Goal: Task Accomplishment & Management: Use online tool/utility

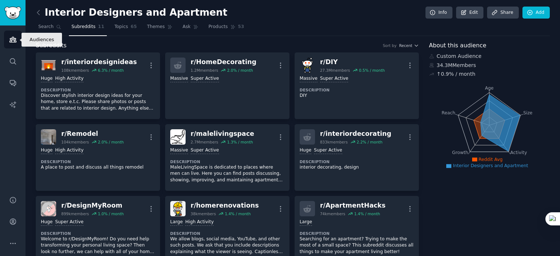
click at [12, 39] on icon "Sidebar" at bounding box center [13, 40] width 8 height 8
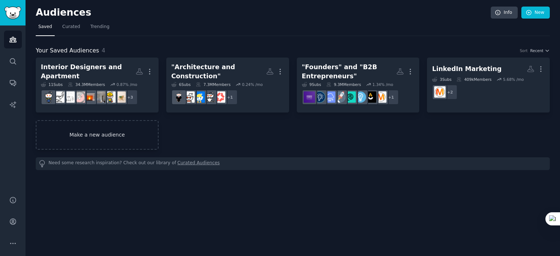
click at [103, 133] on link "Make a new audience" at bounding box center [97, 135] width 123 height 30
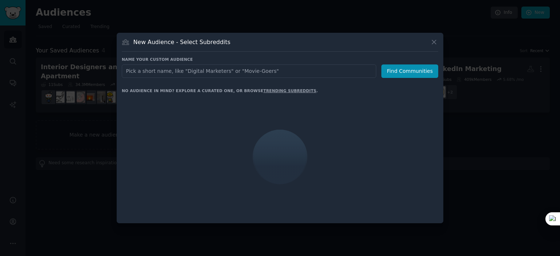
click at [202, 74] on input "text" at bounding box center [249, 70] width 254 height 13
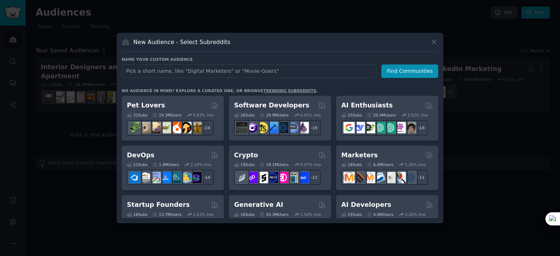
type input "R"
type input "[DEMOGRAPHIC_DATA]"
click button "Find Communities" at bounding box center [409, 70] width 57 height 13
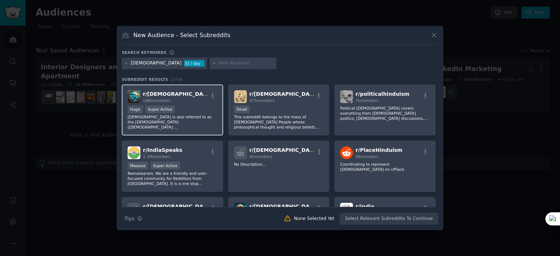
click at [201, 113] on div "Huge Super Active" at bounding box center [172, 110] width 90 height 9
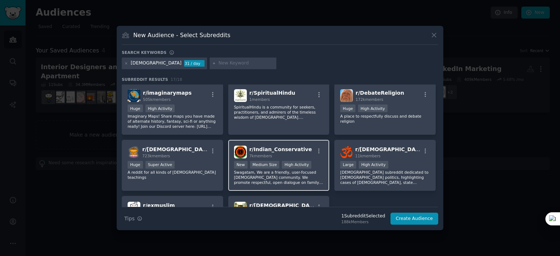
scroll to position [182, 0]
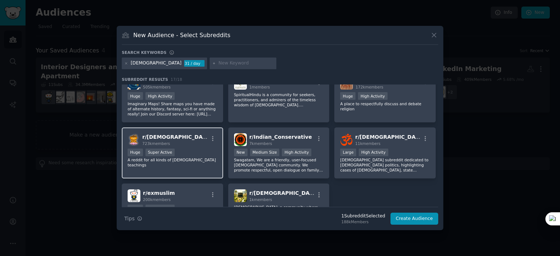
click at [181, 163] on div "r/ [DEMOGRAPHIC_DATA] 723k members Huge Super Active A reddit for all kinds of …" at bounding box center [172, 152] width 101 height 51
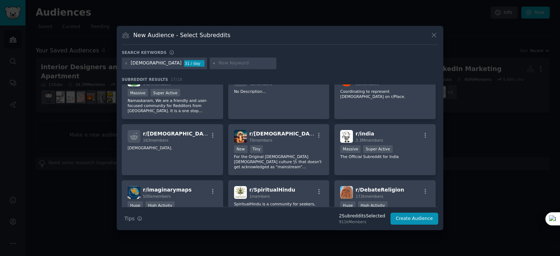
scroll to position [51, 0]
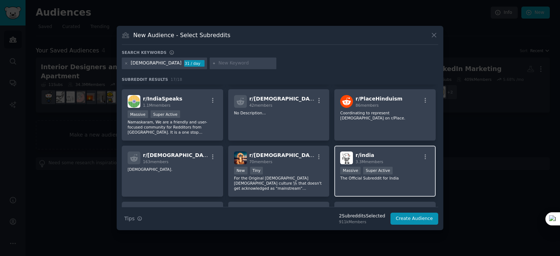
click at [378, 178] on p "The Official Subreddit for India" at bounding box center [385, 178] width 90 height 5
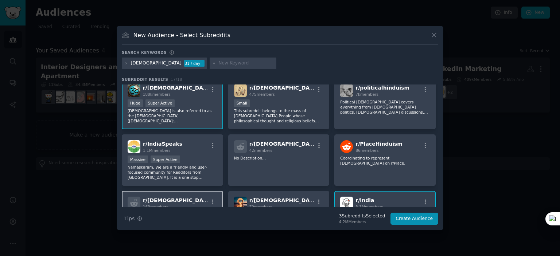
scroll to position [0, 0]
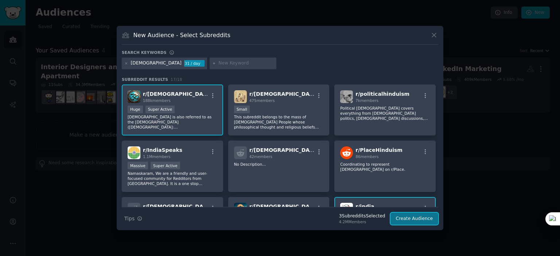
click at [407, 217] on button "Create Audience" at bounding box center [414, 219] width 48 height 12
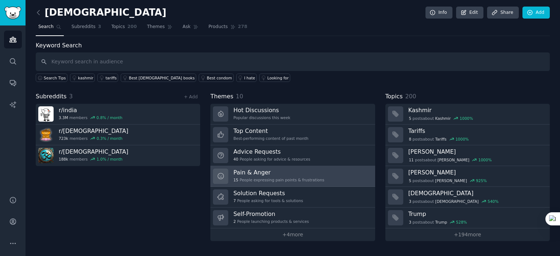
click at [271, 170] on h3 "Pain & Anger" at bounding box center [278, 173] width 91 height 8
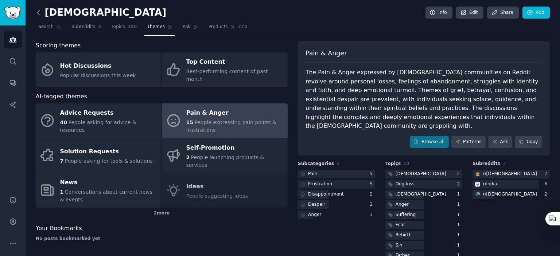
click at [38, 11] on icon at bounding box center [39, 13] width 8 height 8
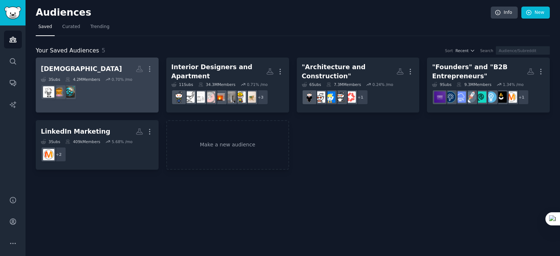
click at [90, 90] on dd at bounding box center [97, 92] width 113 height 20
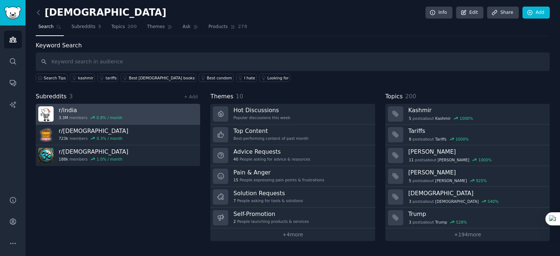
click at [111, 115] on div "0.8 % / month" at bounding box center [110, 117] width 26 height 5
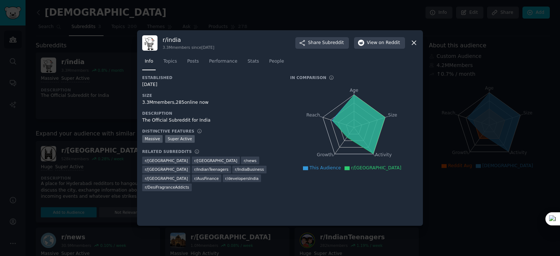
click at [99, 189] on div at bounding box center [280, 128] width 560 height 256
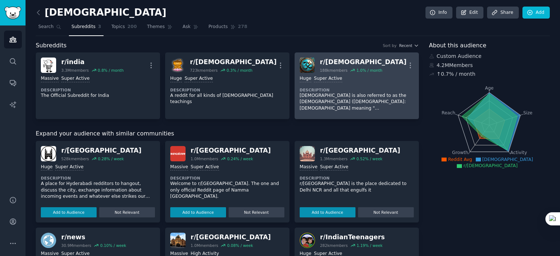
click at [360, 63] on div "r/ [DEMOGRAPHIC_DATA]" at bounding box center [362, 62] width 87 height 9
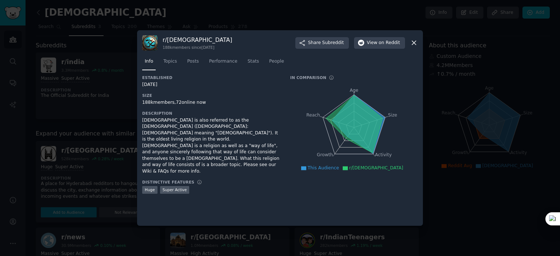
click at [443, 211] on div at bounding box center [280, 128] width 560 height 256
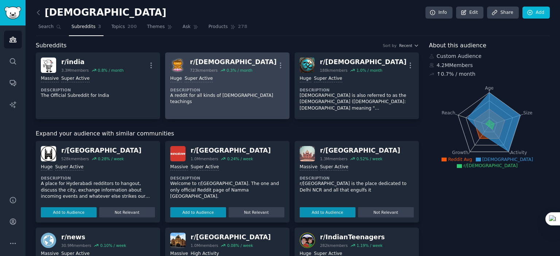
click at [229, 108] on link "r/ [DEMOGRAPHIC_DATA] 723k members 0.3 % / month More Huge Super Active Descrip…" at bounding box center [227, 85] width 124 height 67
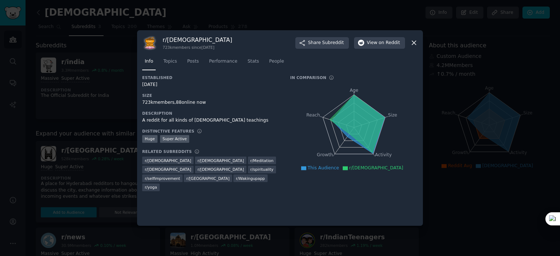
click at [250, 170] on span "r/ spirituality" at bounding box center [261, 169] width 23 height 5
click at [463, 228] on div at bounding box center [280, 128] width 560 height 256
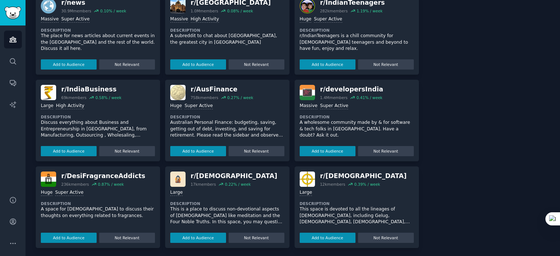
scroll to position [236, 0]
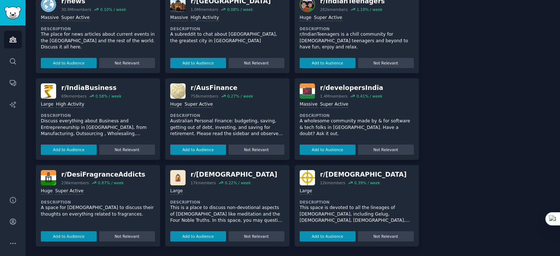
click at [246, 195] on div "Large Description This is a place to discuss non-devotional aspects of [DEMOGRA…" at bounding box center [227, 213] width 114 height 56
click at [271, 193] on div "Large" at bounding box center [227, 191] width 114 height 7
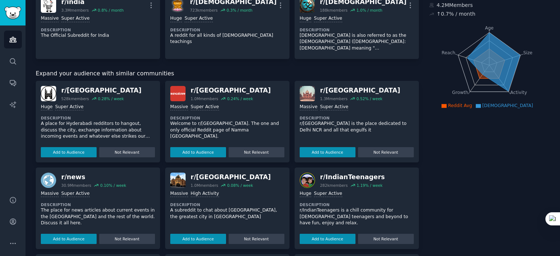
scroll to position [0, 0]
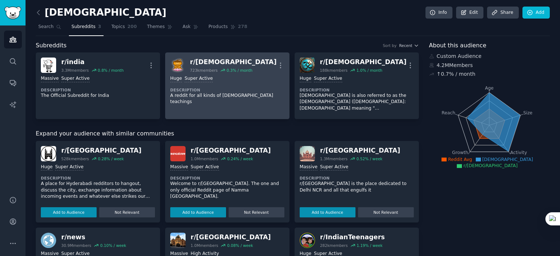
click at [206, 96] on p "A reddit for all kinds of [DEMOGRAPHIC_DATA] teachings" at bounding box center [227, 99] width 114 height 13
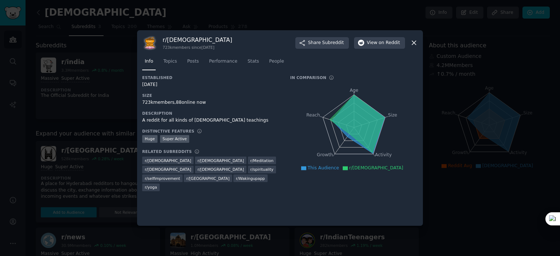
click at [250, 169] on span "r/ spirituality" at bounding box center [261, 169] width 23 height 5
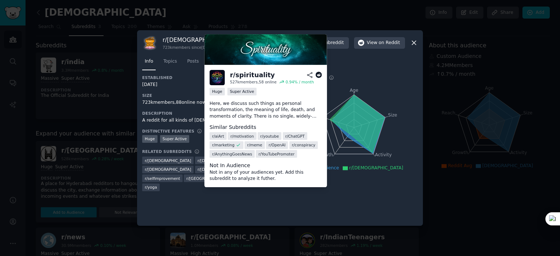
click at [302, 55] on img at bounding box center [265, 49] width 122 height 31
click at [315, 40] on img at bounding box center [265, 49] width 122 height 31
click at [216, 49] on img at bounding box center [265, 49] width 122 height 31
click at [215, 75] on img at bounding box center [216, 77] width 15 height 15
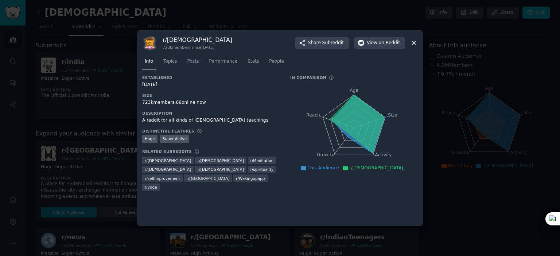
click at [322, 199] on div "Established [DATE] Size 723k members, 88 online now Description A reddit for al…" at bounding box center [279, 148] width 275 height 146
click at [492, 226] on div at bounding box center [280, 128] width 560 height 256
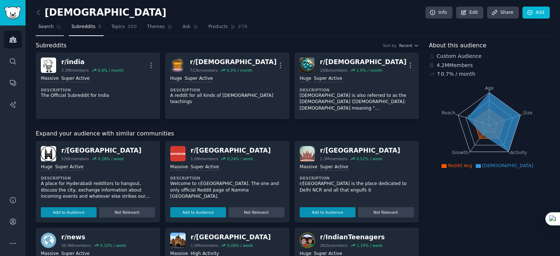
click at [45, 25] on span "Search" at bounding box center [45, 27] width 15 height 7
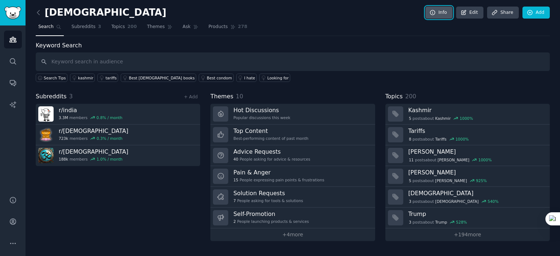
click at [445, 12] on link "Info" at bounding box center [438, 13] width 27 height 12
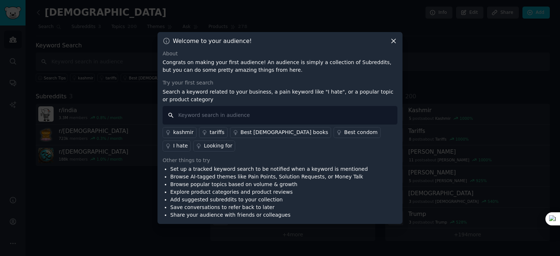
click at [252, 114] on input "text" at bounding box center [279, 115] width 235 height 19
click at [402, 41] on div "Welcome to your audience! About Congrats on making your first audience! An audi…" at bounding box center [279, 128] width 245 height 192
click at [398, 42] on div "Welcome to your audience! About Congrats on making your first audience! An audi…" at bounding box center [279, 128] width 245 height 192
click at [395, 42] on icon at bounding box center [393, 41] width 8 height 8
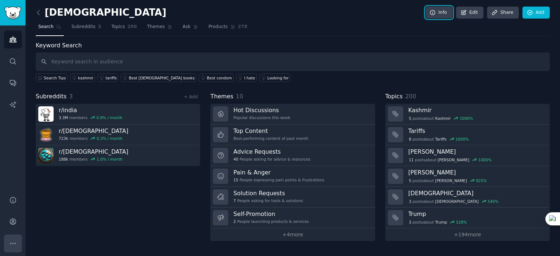
click at [12, 243] on icon "Sidebar" at bounding box center [12, 243] width 5 height 1
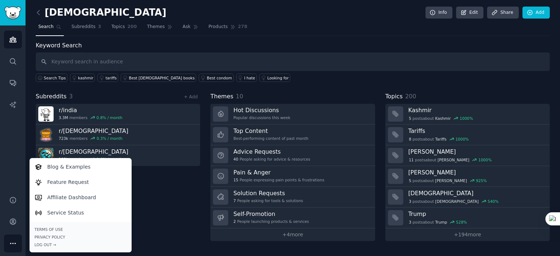
click at [154, 209] on div "Subreddits 3 + Add r/ india 3.3M members 0.8 % / month r/ [DEMOGRAPHIC_DATA] 72…" at bounding box center [118, 166] width 164 height 149
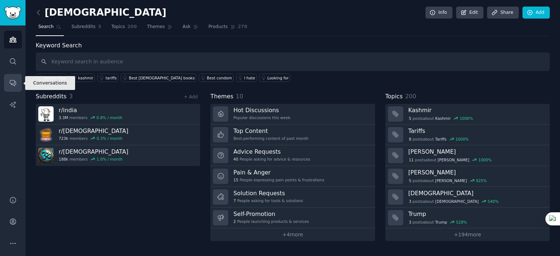
click at [13, 82] on icon "Sidebar" at bounding box center [13, 83] width 8 height 8
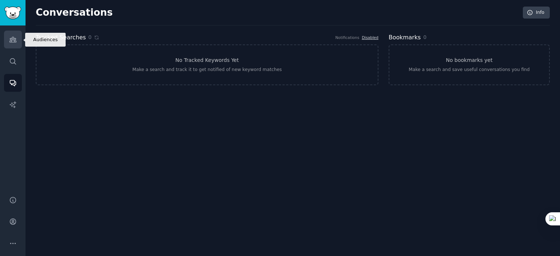
click at [15, 40] on icon "Sidebar" at bounding box center [12, 39] width 7 height 5
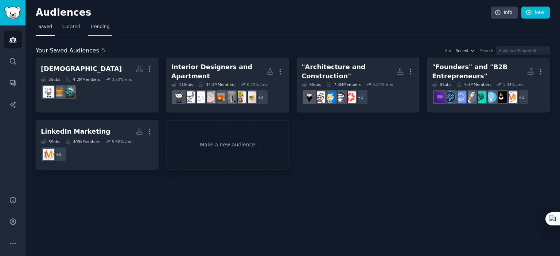
click at [99, 30] on span "Trending" at bounding box center [99, 27] width 19 height 7
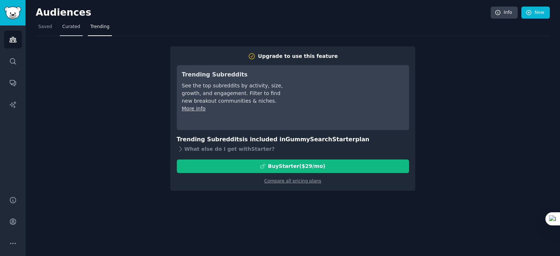
click at [67, 27] on span "Curated" at bounding box center [71, 27] width 18 height 7
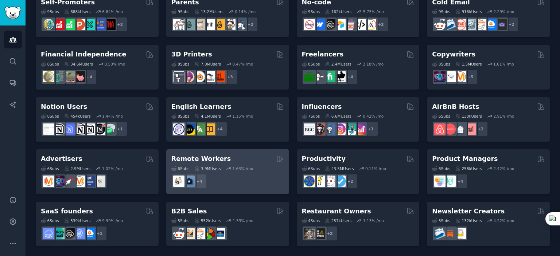
scroll to position [217, 0]
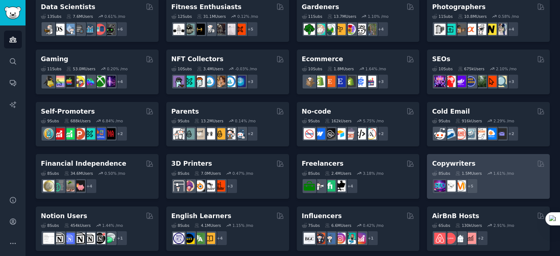
click at [477, 162] on div "Copywriters" at bounding box center [488, 163] width 113 height 9
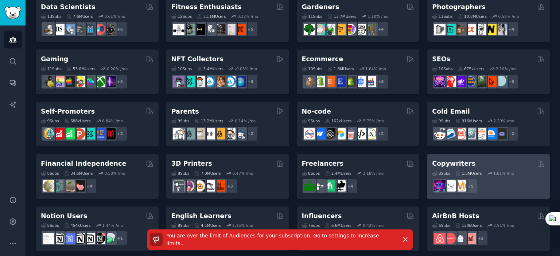
click at [496, 191] on div "+ 5" at bounding box center [488, 185] width 113 height 15
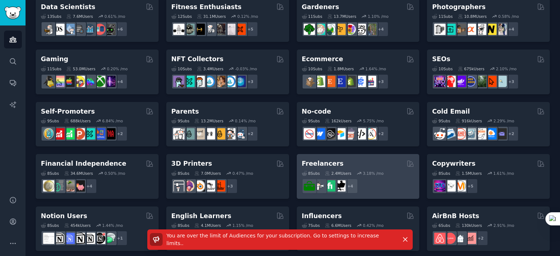
click at [346, 166] on div "Freelancers" at bounding box center [358, 163] width 113 height 9
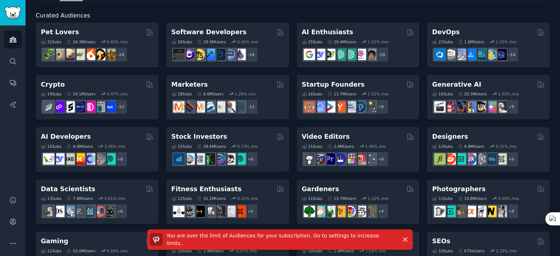
scroll to position [0, 0]
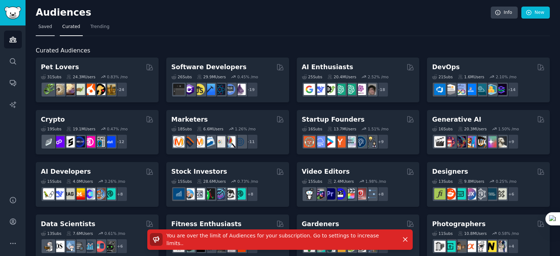
click at [41, 30] on span "Saved" at bounding box center [45, 27] width 14 height 7
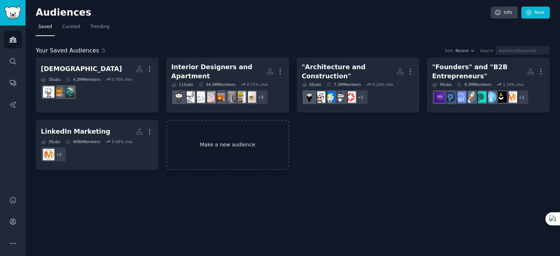
click at [200, 138] on link "Make a new audience" at bounding box center [227, 145] width 123 height 50
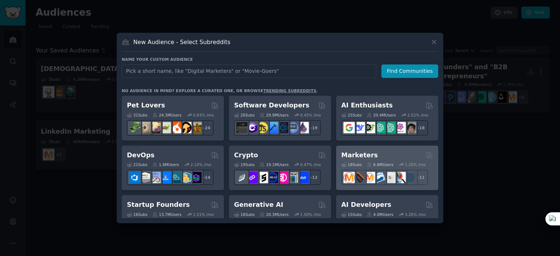
click at [380, 157] on div "Marketers" at bounding box center [387, 155] width 92 height 9
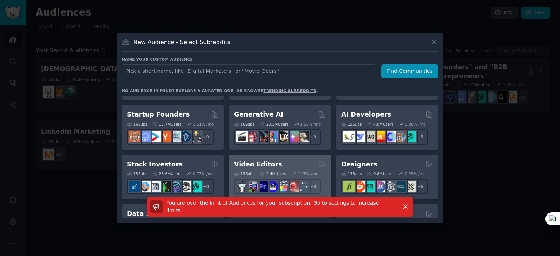
scroll to position [146, 0]
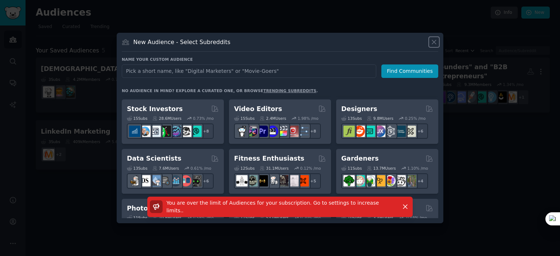
click at [431, 42] on icon at bounding box center [434, 42] width 8 height 8
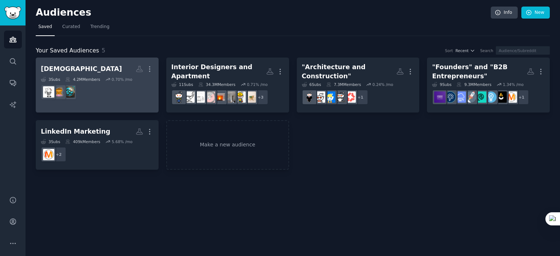
click at [101, 96] on dd at bounding box center [97, 92] width 113 height 20
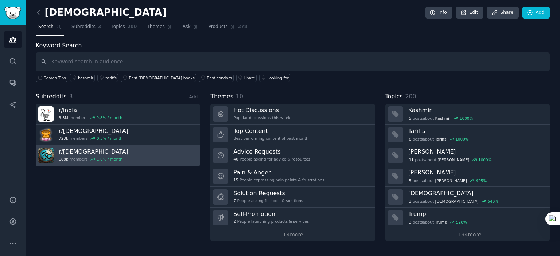
click at [81, 151] on h3 "r/ [DEMOGRAPHIC_DATA]" at bounding box center [94, 152] width 70 height 8
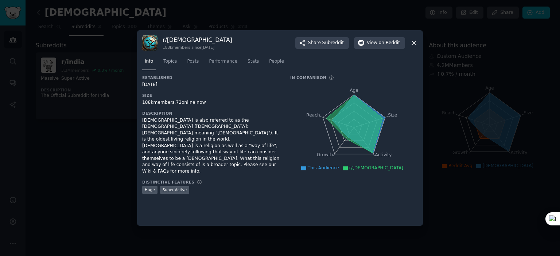
click at [88, 186] on div at bounding box center [280, 128] width 560 height 256
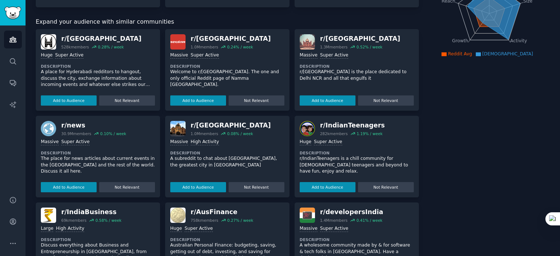
scroll to position [109, 0]
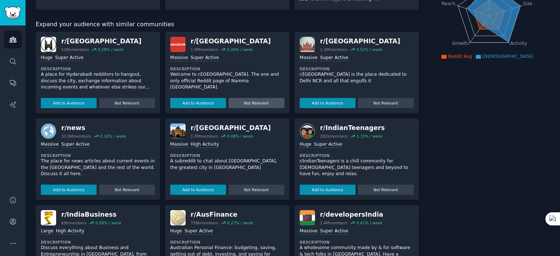
click at [249, 105] on button "Not Relevant" at bounding box center [256, 103] width 56 height 10
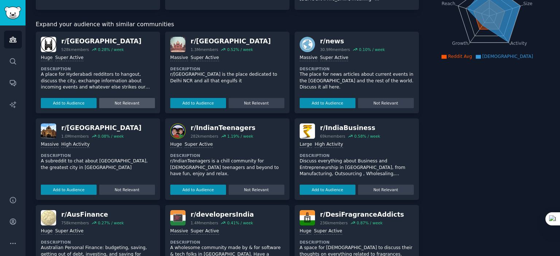
click at [121, 105] on button "Not Relevant" at bounding box center [127, 103] width 56 height 10
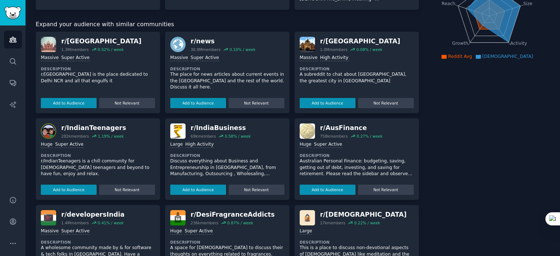
click at [121, 105] on button "Not Relevant" at bounding box center [127, 103] width 56 height 10
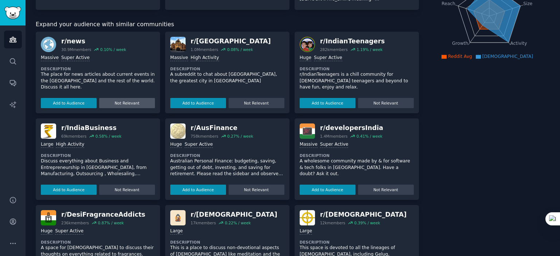
click at [121, 102] on button "Not Relevant" at bounding box center [127, 103] width 56 height 10
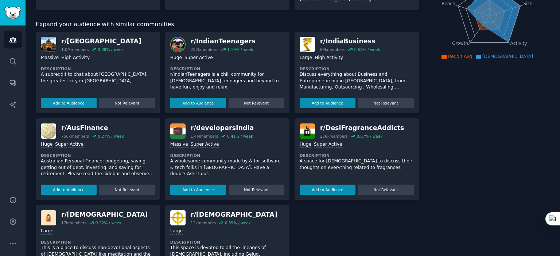
click at [121, 102] on button "Not Relevant" at bounding box center [127, 103] width 56 height 10
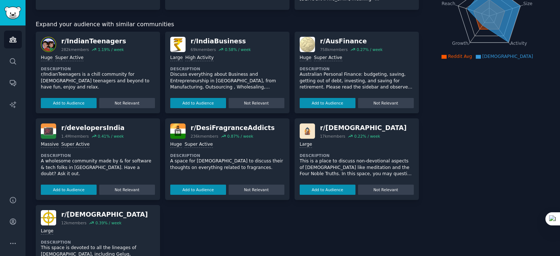
click at [121, 102] on button "Not Relevant" at bounding box center [127, 103] width 56 height 10
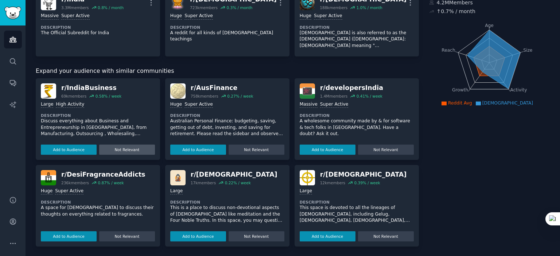
click at [135, 146] on button "Not Relevant" at bounding box center [127, 150] width 56 height 10
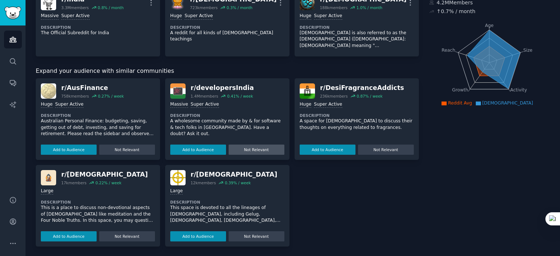
click at [258, 151] on button "Not Relevant" at bounding box center [256, 150] width 56 height 10
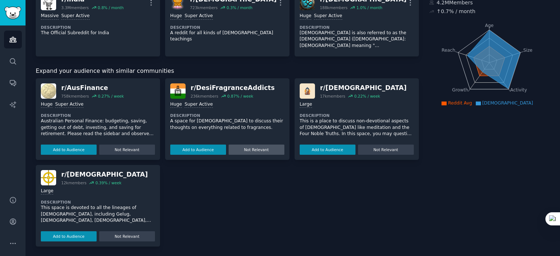
click at [255, 150] on button "Not Relevant" at bounding box center [256, 150] width 56 height 10
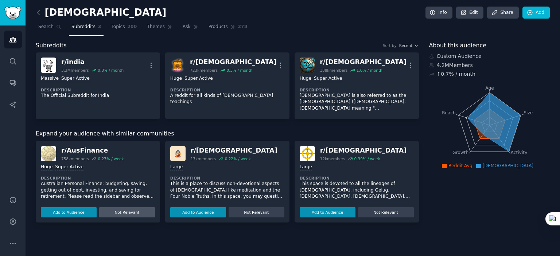
click at [128, 212] on button "Not Relevant" at bounding box center [127, 212] width 56 height 10
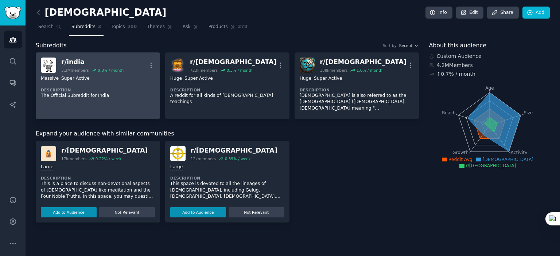
click at [127, 99] on div "Massive Super Active Description The Official Subreddit for [GEOGRAPHIC_DATA]" at bounding box center [98, 87] width 114 height 28
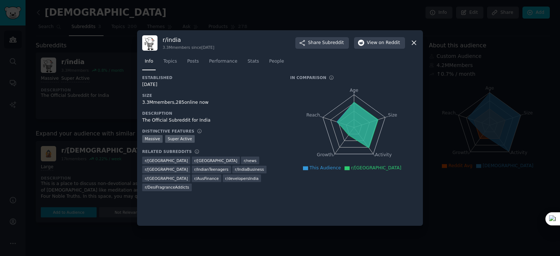
click at [115, 236] on div at bounding box center [280, 128] width 560 height 256
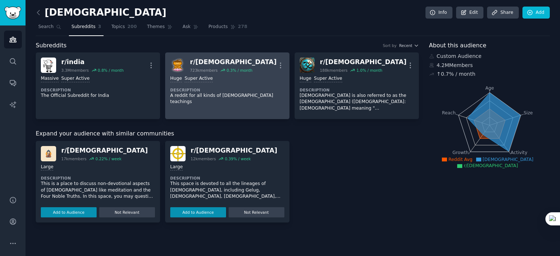
click at [226, 104] on link "r/ [DEMOGRAPHIC_DATA] 723k members 0.3 % / month More Huge Super Active Descrip…" at bounding box center [227, 85] width 124 height 67
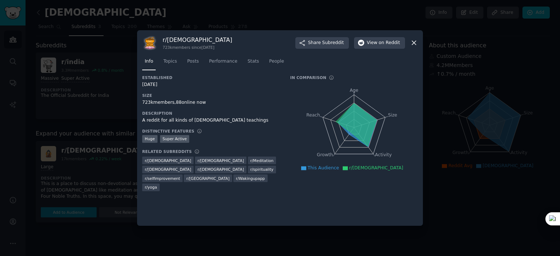
click at [454, 223] on div at bounding box center [280, 128] width 560 height 256
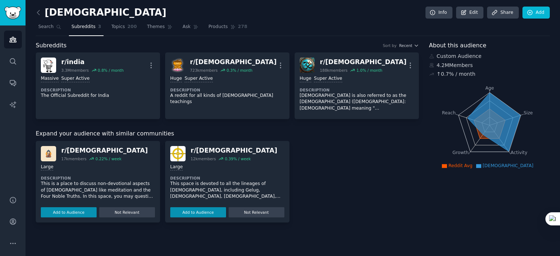
click at [346, 195] on div "r/ secularbuddhism 17k members 0.22 % / week Large Description This is a place …" at bounding box center [227, 182] width 383 height 82
click at [390, 45] on div "Sort by" at bounding box center [389, 45] width 14 height 5
click at [399, 44] on div "Sort by Recent" at bounding box center [400, 45] width 36 height 5
click at [408, 44] on span "Recent" at bounding box center [405, 45] width 13 height 5
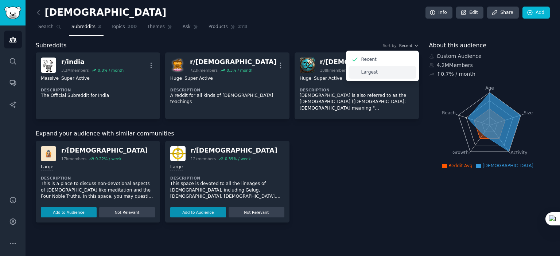
click at [385, 71] on div "Largest" at bounding box center [382, 72] width 68 height 13
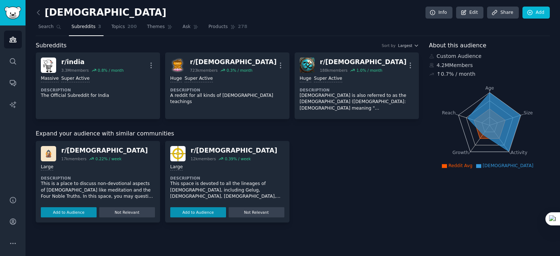
click at [387, 140] on div "Expand your audience with similar communities r/ secularbuddhism 17k members 0.…" at bounding box center [227, 175] width 383 height 93
click at [255, 177] on dt "Description" at bounding box center [227, 178] width 114 height 5
click at [209, 159] on div "12k members" at bounding box center [203, 158] width 25 height 5
click at [208, 152] on div "r/ [DEMOGRAPHIC_DATA]" at bounding box center [234, 150] width 87 height 9
click at [209, 149] on div "r/ [DEMOGRAPHIC_DATA]" at bounding box center [234, 150] width 87 height 9
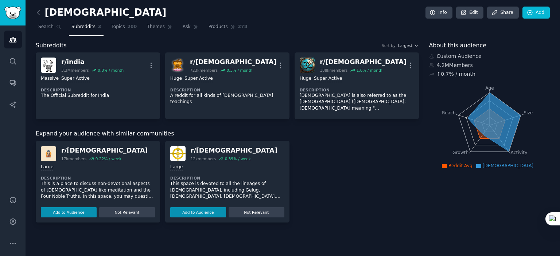
click at [211, 148] on div "r/ [DEMOGRAPHIC_DATA]" at bounding box center [234, 150] width 87 height 9
click at [227, 146] on div "r/ [DEMOGRAPHIC_DATA]" at bounding box center [234, 150] width 87 height 9
click at [261, 167] on div "Large" at bounding box center [227, 167] width 114 height 7
click at [43, 27] on span "Search" at bounding box center [45, 27] width 15 height 7
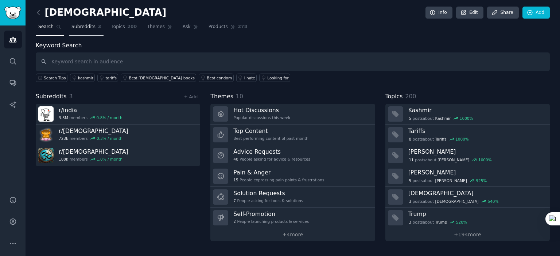
click at [79, 27] on span "Subreddits" at bounding box center [83, 27] width 24 height 7
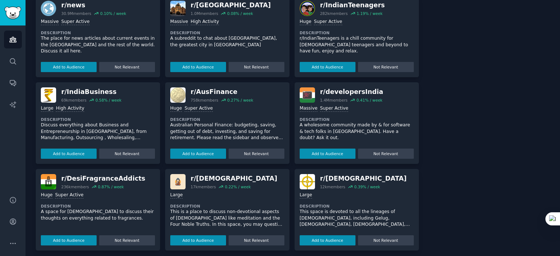
scroll to position [236, 0]
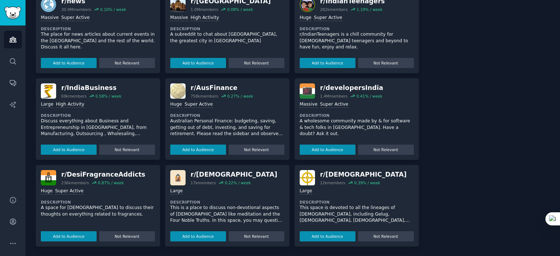
click at [252, 191] on div "Large" at bounding box center [227, 191] width 114 height 7
click at [247, 177] on div "r/ secularbuddhism 17k members 0.22 % / week" at bounding box center [227, 177] width 114 height 15
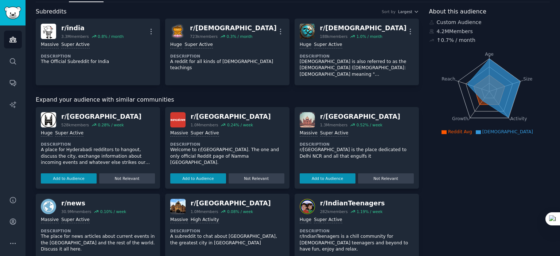
scroll to position [0, 0]
